Goal: Navigation & Orientation: Find specific page/section

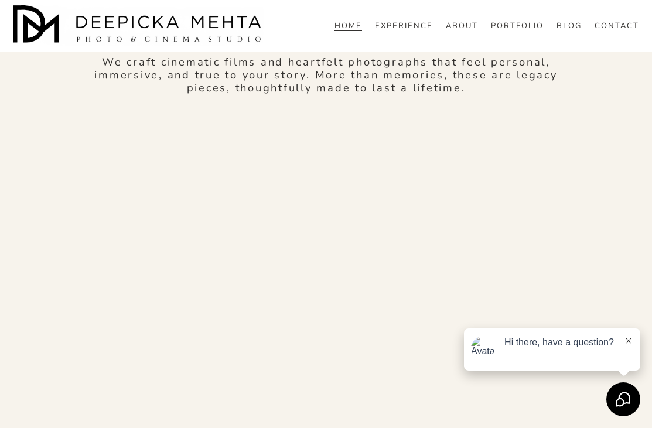
scroll to position [403, 0]
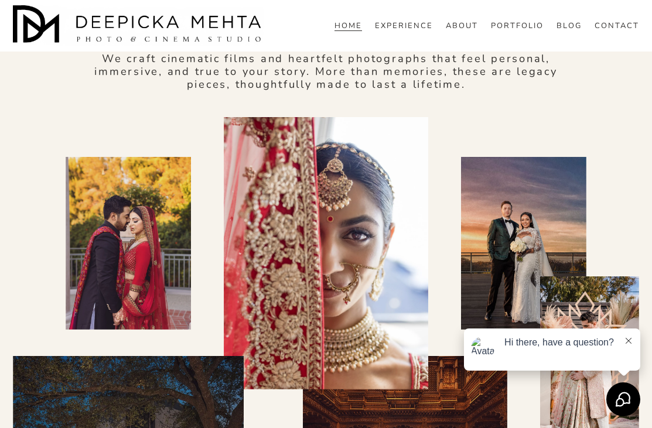
click at [521, 32] on link "PORTFOLIO" at bounding box center [517, 26] width 53 height 11
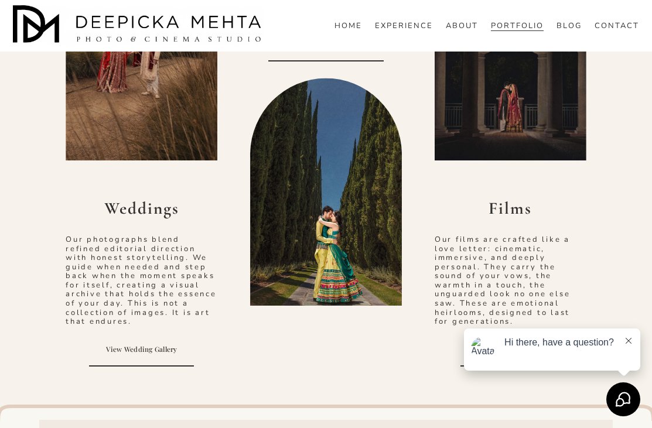
scroll to position [534, 0]
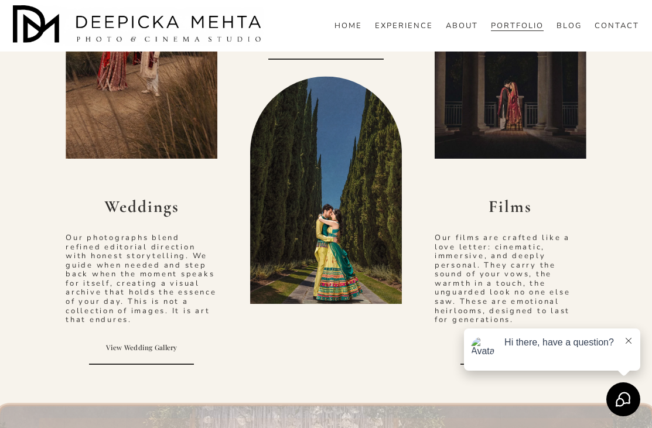
click at [151, 348] on link "View Wedding Gallery" at bounding box center [141, 348] width 105 height 33
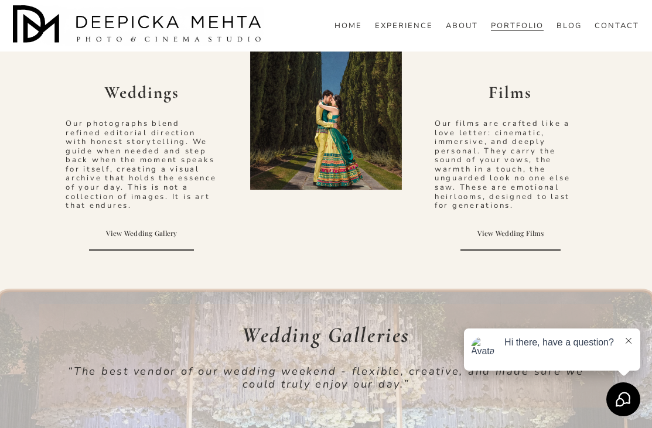
scroll to position [648, 0]
